Goal: Transaction & Acquisition: Book appointment/travel/reservation

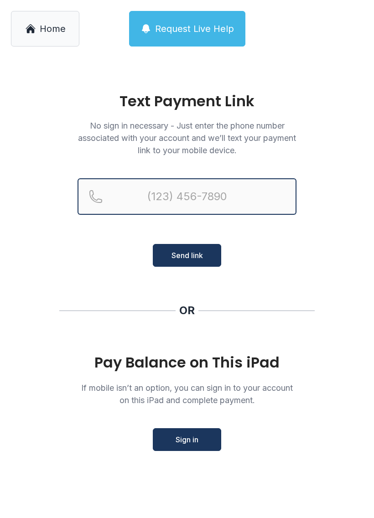
click at [189, 199] on input "Reservation phone number" at bounding box center [187, 196] width 219 height 36
type input "[PHONE_NUMBER]"
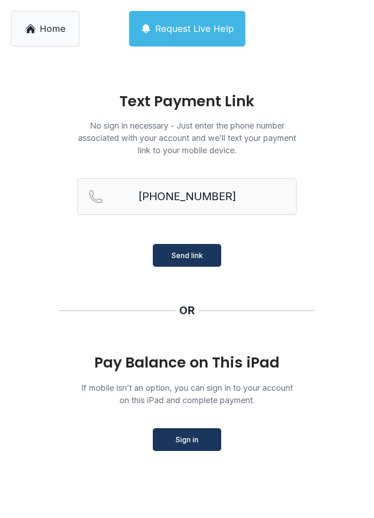
click at [198, 255] on span "Send link" at bounding box center [186, 255] width 31 height 11
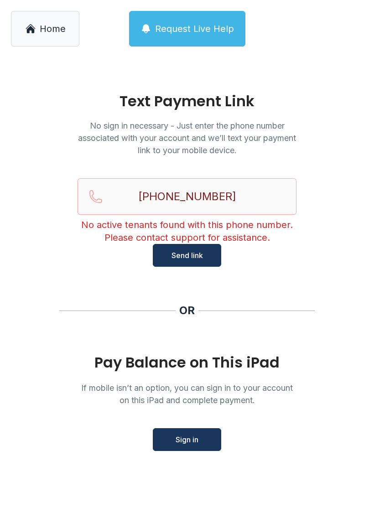
click at [189, 442] on span "Sign in" at bounding box center [187, 439] width 23 height 11
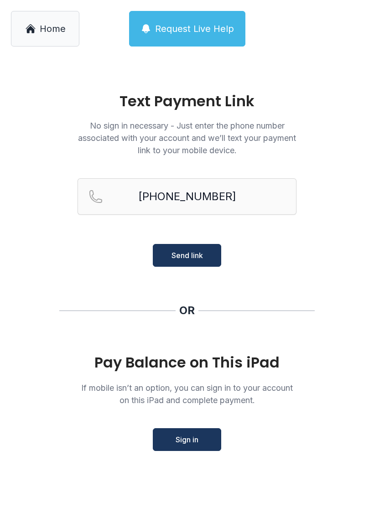
click at [197, 254] on span "Send link" at bounding box center [186, 255] width 31 height 11
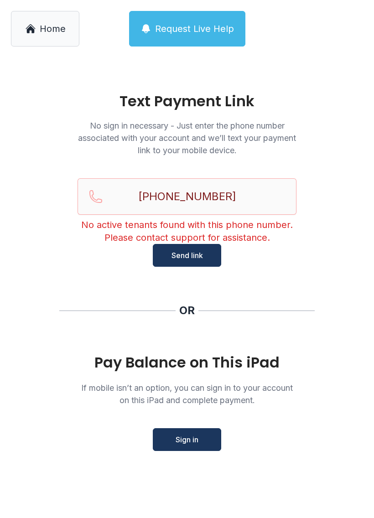
click at [318, 431] on main "Text Payment Link No sign in necessary - Just enter the phone number associated…" at bounding box center [187, 287] width 374 height 461
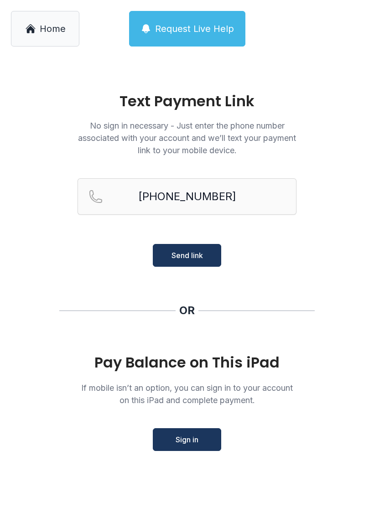
click at [41, 26] on span "Home" at bounding box center [53, 28] width 26 height 13
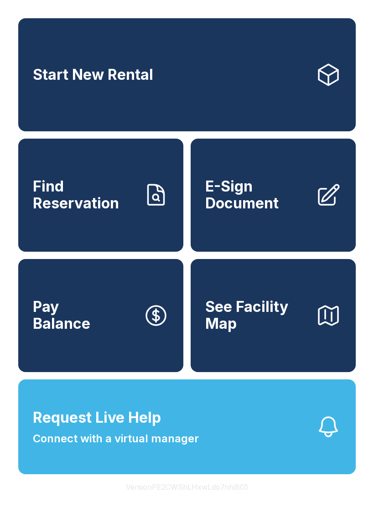
click at [36, 61] on link "Start New Rental" at bounding box center [186, 74] width 337 height 113
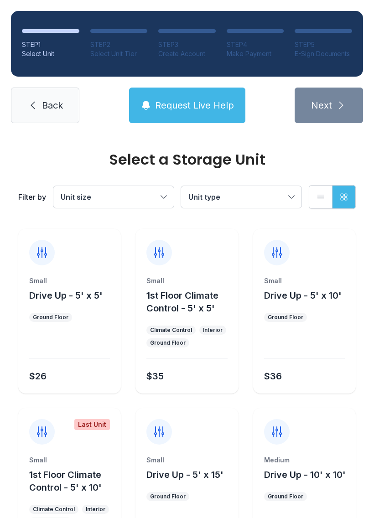
click at [47, 296] on span "Drive Up - 5' x 5'" at bounding box center [65, 295] width 73 height 11
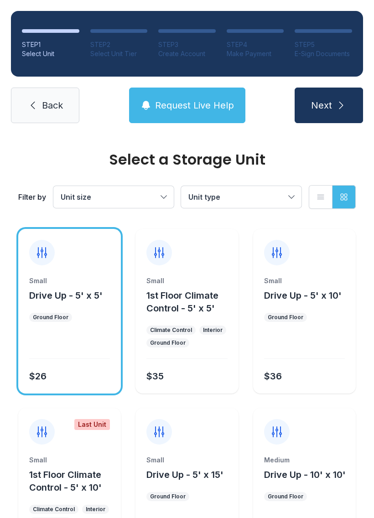
click at [167, 199] on button "Unit size" at bounding box center [113, 197] width 120 height 22
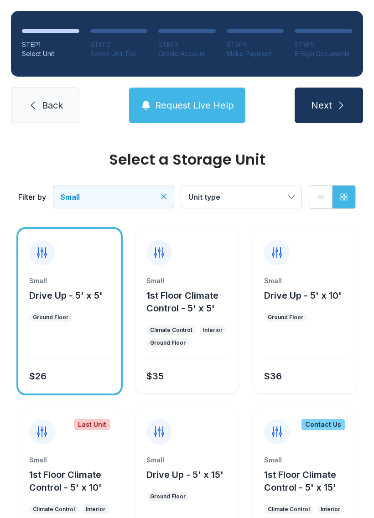
click at [70, 353] on div at bounding box center [69, 346] width 81 height 26
click at [290, 197] on button "Unit type" at bounding box center [241, 197] width 120 height 22
click at [223, 197] on span "Unit type" at bounding box center [236, 197] width 97 height 11
click at [334, 100] on button "Next" at bounding box center [329, 106] width 68 height 36
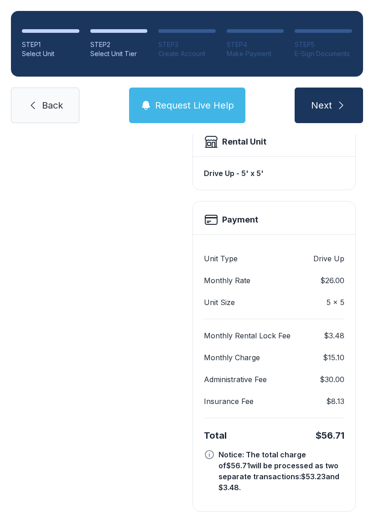
scroll to position [259, 0]
